Goal: Use online tool/utility: Utilize a website feature to perform a specific function

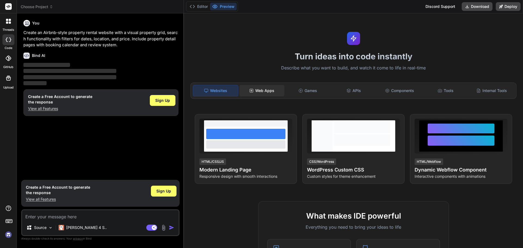
click at [271, 90] on div "Web Apps" at bounding box center [261, 90] width 45 height 11
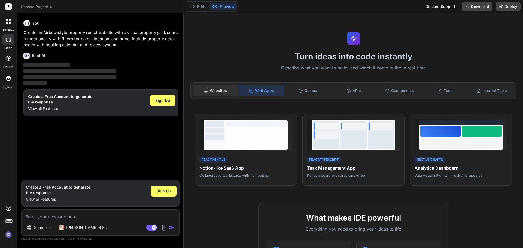
click at [215, 91] on div "Websites" at bounding box center [215, 90] width 45 height 11
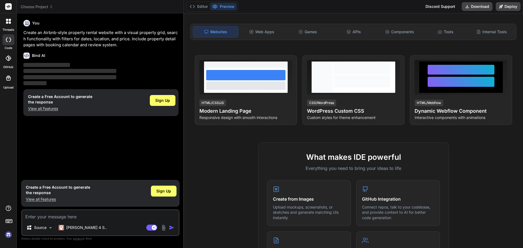
scroll to position [163, 0]
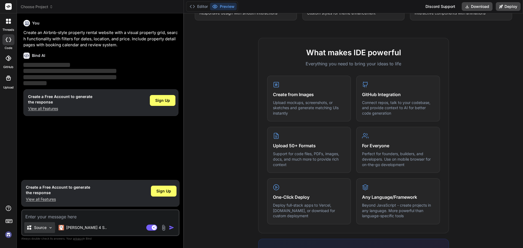
click at [34, 228] on p "Source" at bounding box center [40, 227] width 13 height 5
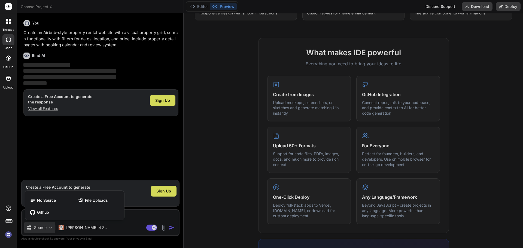
click at [34, 228] on div at bounding box center [261, 124] width 523 height 248
type textarea "x"
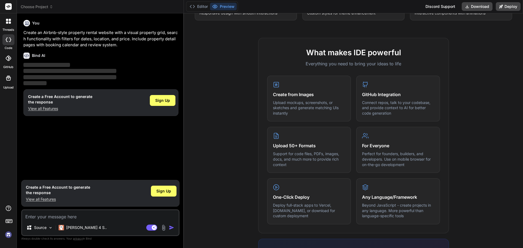
click at [4, 55] on div at bounding box center [8, 58] width 12 height 12
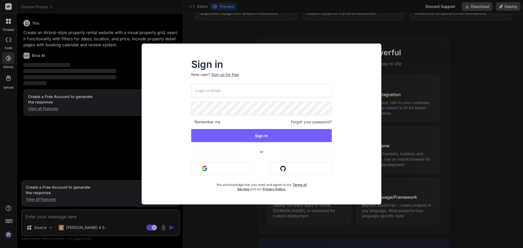
click at [124, 16] on div "Sign in New user? Sign up for free Remember me Forgot your password? Sign In or…" at bounding box center [261, 124] width 523 height 248
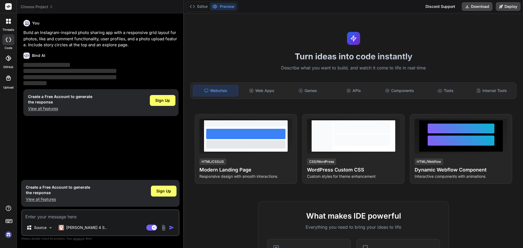
type textarea "x"
click at [253, 93] on div "Web Apps" at bounding box center [261, 90] width 45 height 11
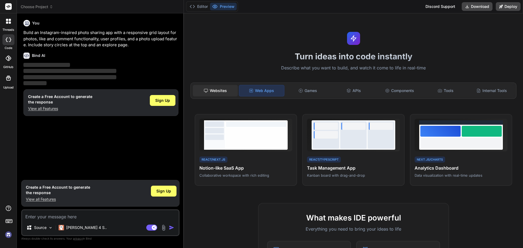
click at [226, 95] on div "Websites" at bounding box center [215, 90] width 45 height 11
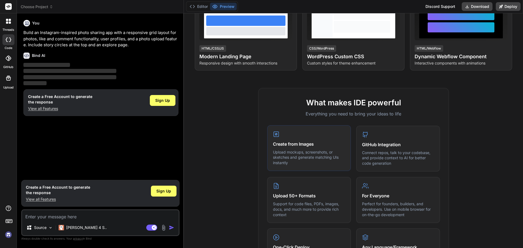
scroll to position [27, 0]
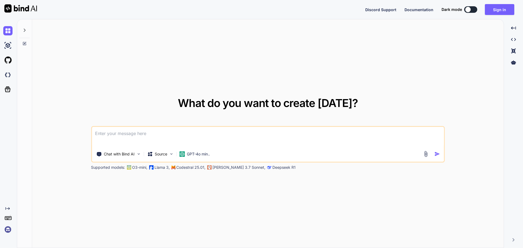
click at [194, 136] on textarea at bounding box center [268, 137] width 352 height 20
click at [153, 154] on div "Source" at bounding box center [157, 153] width 20 height 5
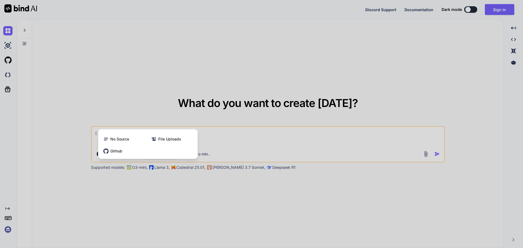
click at [147, 174] on div at bounding box center [261, 124] width 523 height 248
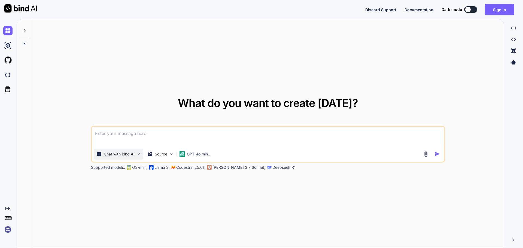
click at [118, 155] on p "Chat with Bind AI" at bounding box center [119, 153] width 31 height 5
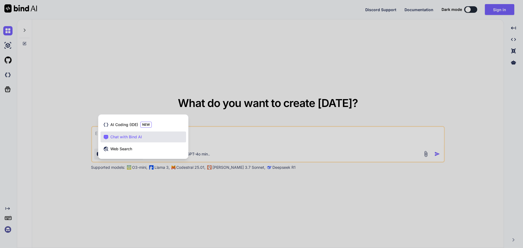
drag, startPoint x: 116, startPoint y: 177, endPoint x: 114, endPoint y: 174, distance: 3.9
click at [116, 177] on div at bounding box center [261, 124] width 523 height 248
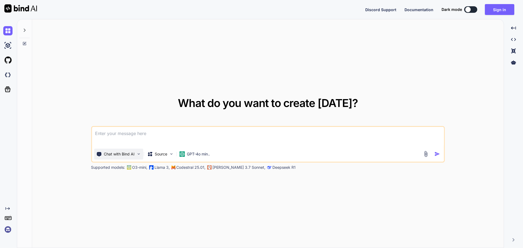
click at [110, 154] on p "Chat with Bind AI" at bounding box center [119, 153] width 31 height 5
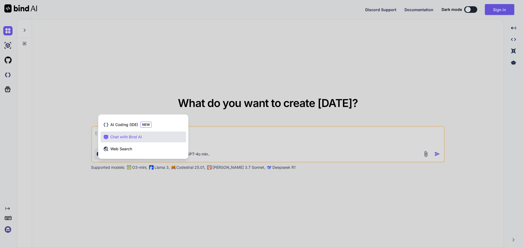
click at [129, 127] on span "AI Coding (IDE)" at bounding box center [124, 124] width 28 height 5
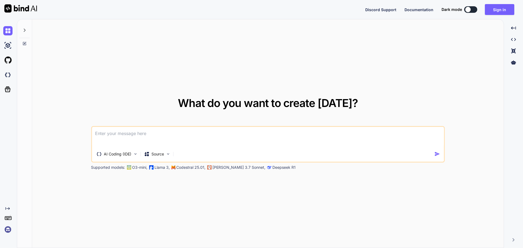
click at [127, 140] on textarea at bounding box center [268, 137] width 352 height 20
click at [128, 155] on p "AI Coding (IDE)" at bounding box center [117, 153] width 27 height 5
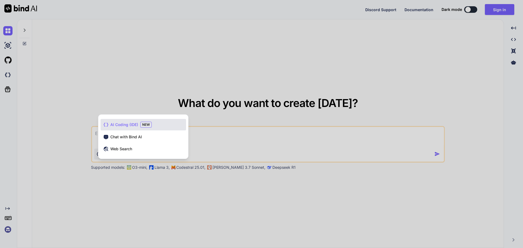
click at [47, 88] on div at bounding box center [261, 124] width 523 height 248
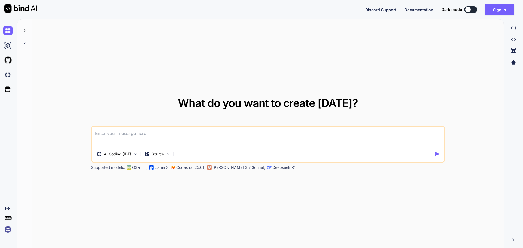
click at [1, 46] on div at bounding box center [7, 45] width 15 height 15
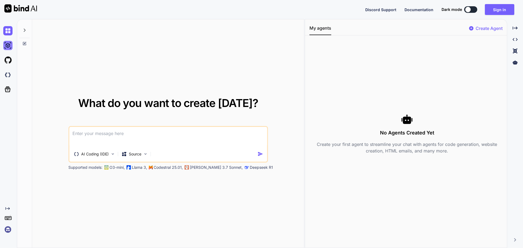
click at [7, 46] on img at bounding box center [7, 45] width 9 height 9
click at [9, 30] on img at bounding box center [7, 30] width 9 height 9
click at [499, 27] on p "Create Agent" at bounding box center [488, 28] width 27 height 7
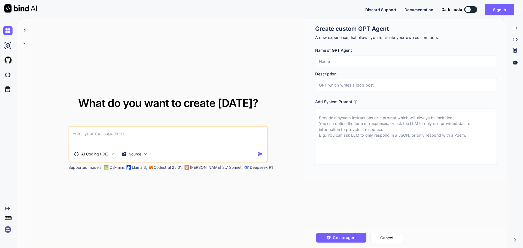
click at [360, 65] on input "text" at bounding box center [406, 61] width 182 height 12
click at [363, 81] on input "text" at bounding box center [406, 85] width 182 height 12
click at [357, 130] on textarea at bounding box center [406, 137] width 182 height 56
click at [392, 238] on button "Cancel" at bounding box center [386, 238] width 33 height 10
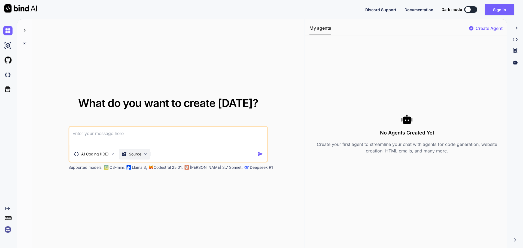
click at [128, 153] on div "Source" at bounding box center [131, 153] width 20 height 5
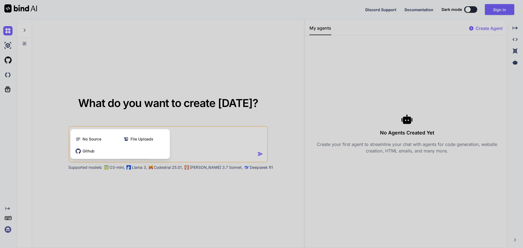
click at [201, 146] on div at bounding box center [261, 124] width 523 height 248
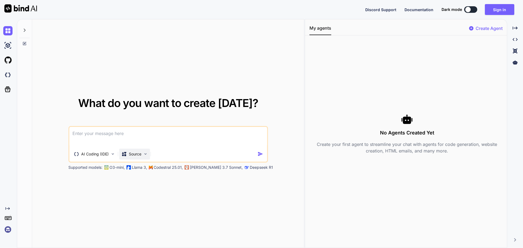
click at [121, 151] on div "Source" at bounding box center [134, 154] width 31 height 11
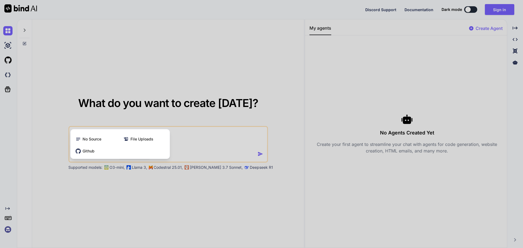
click at [174, 152] on div at bounding box center [261, 124] width 523 height 248
type textarea "x"
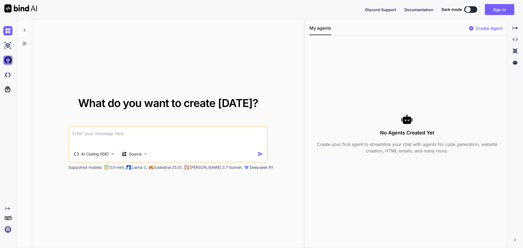
click at [10, 62] on img at bounding box center [7, 60] width 9 height 9
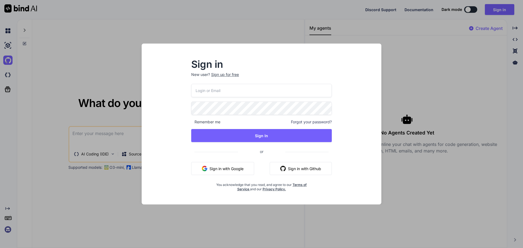
click at [69, 70] on div "Sign in New user? Sign up for free Remember me Forgot your password? Sign In or…" at bounding box center [261, 124] width 523 height 248
